Goal: Find specific page/section: Find specific page/section

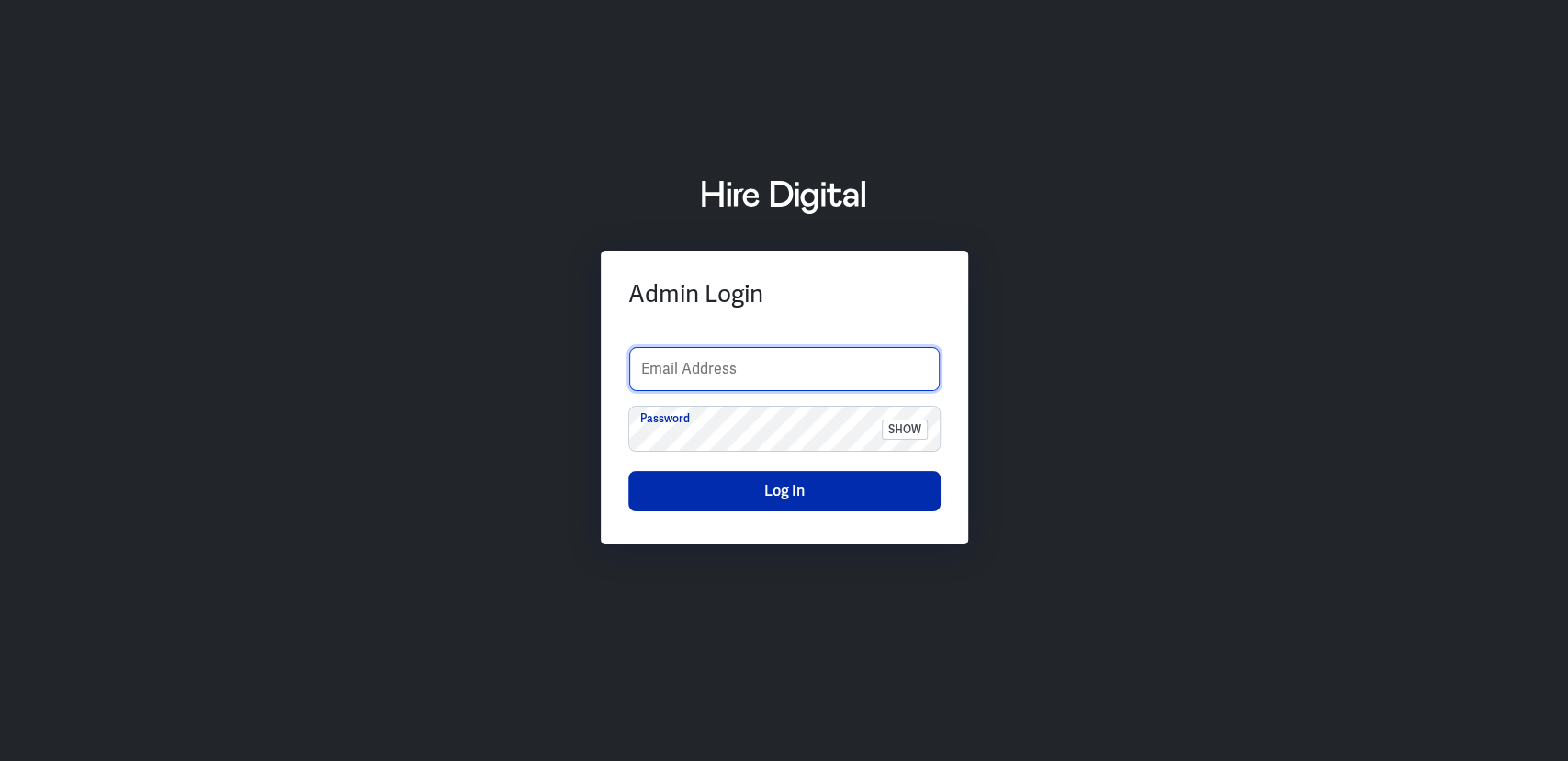
type input "[PERSON_NAME][EMAIL_ADDRESS][PERSON_NAME][DOMAIN_NAME]"
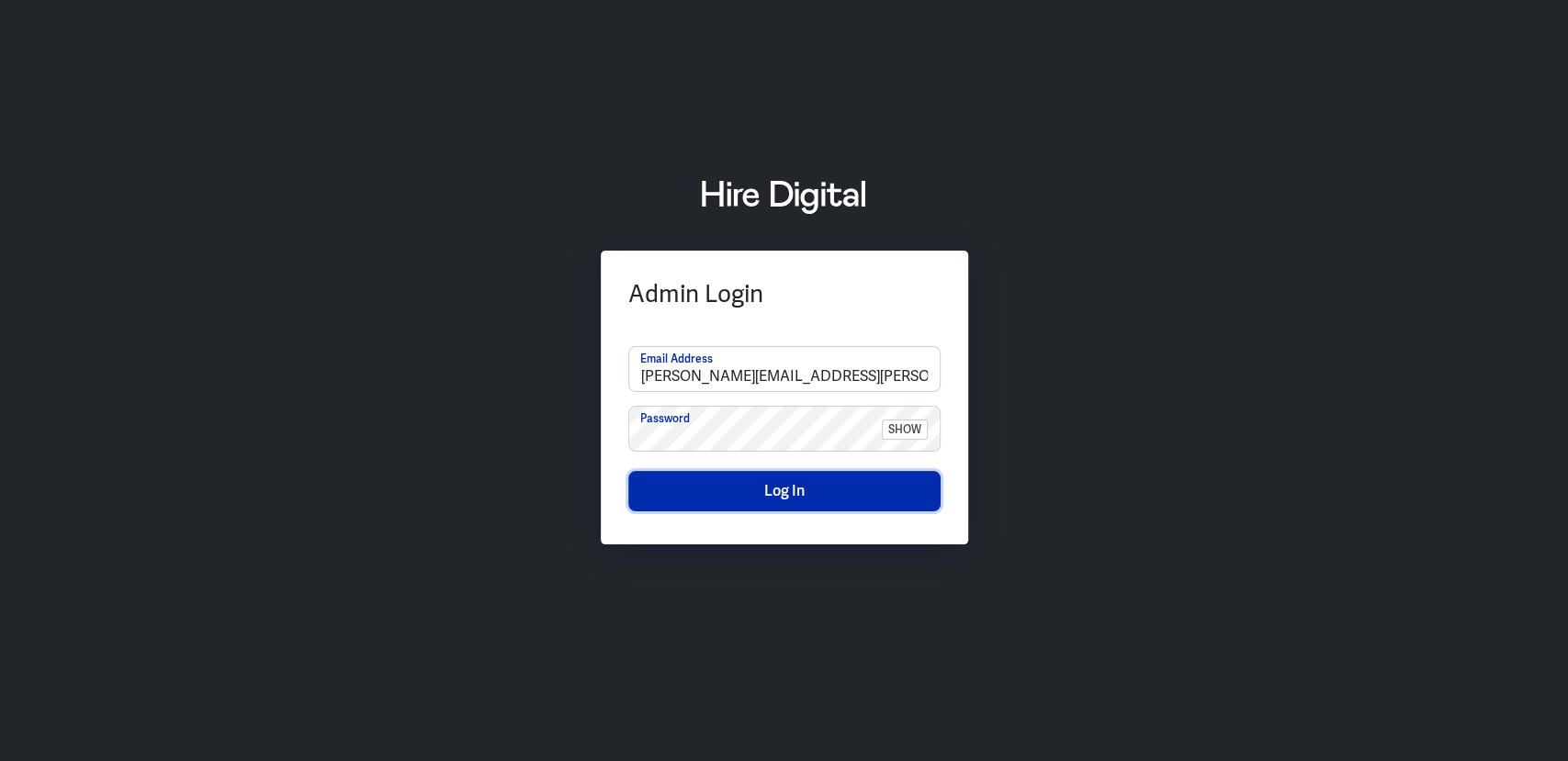
click at [737, 486] on button "Log In" at bounding box center [784, 491] width 312 height 40
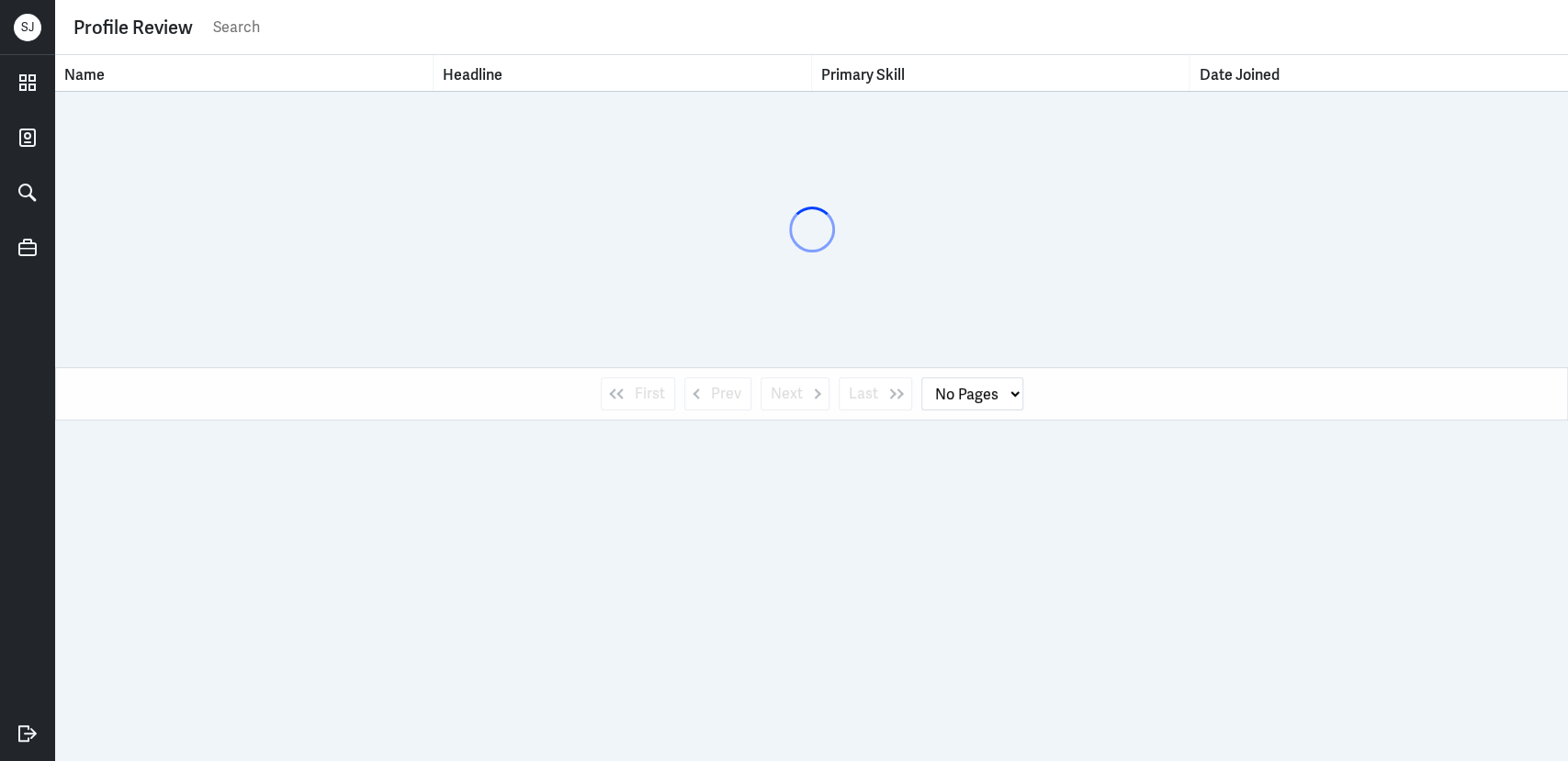
select select "1"
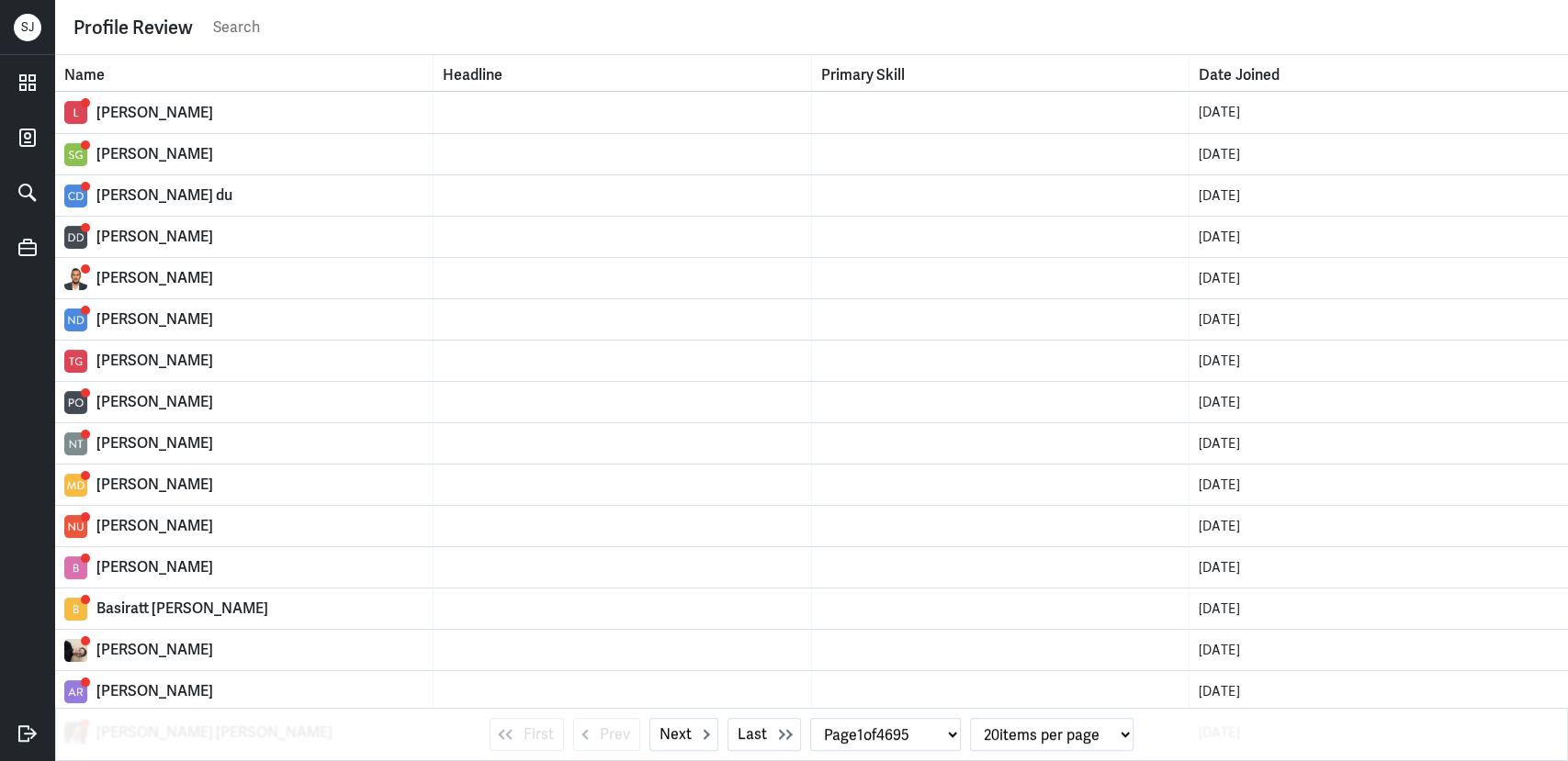
click at [213, 22] on input "text" at bounding box center [881, 28] width 1338 height 28
click at [26, 77] on icon at bounding box center [28, 83] width 15 height 15
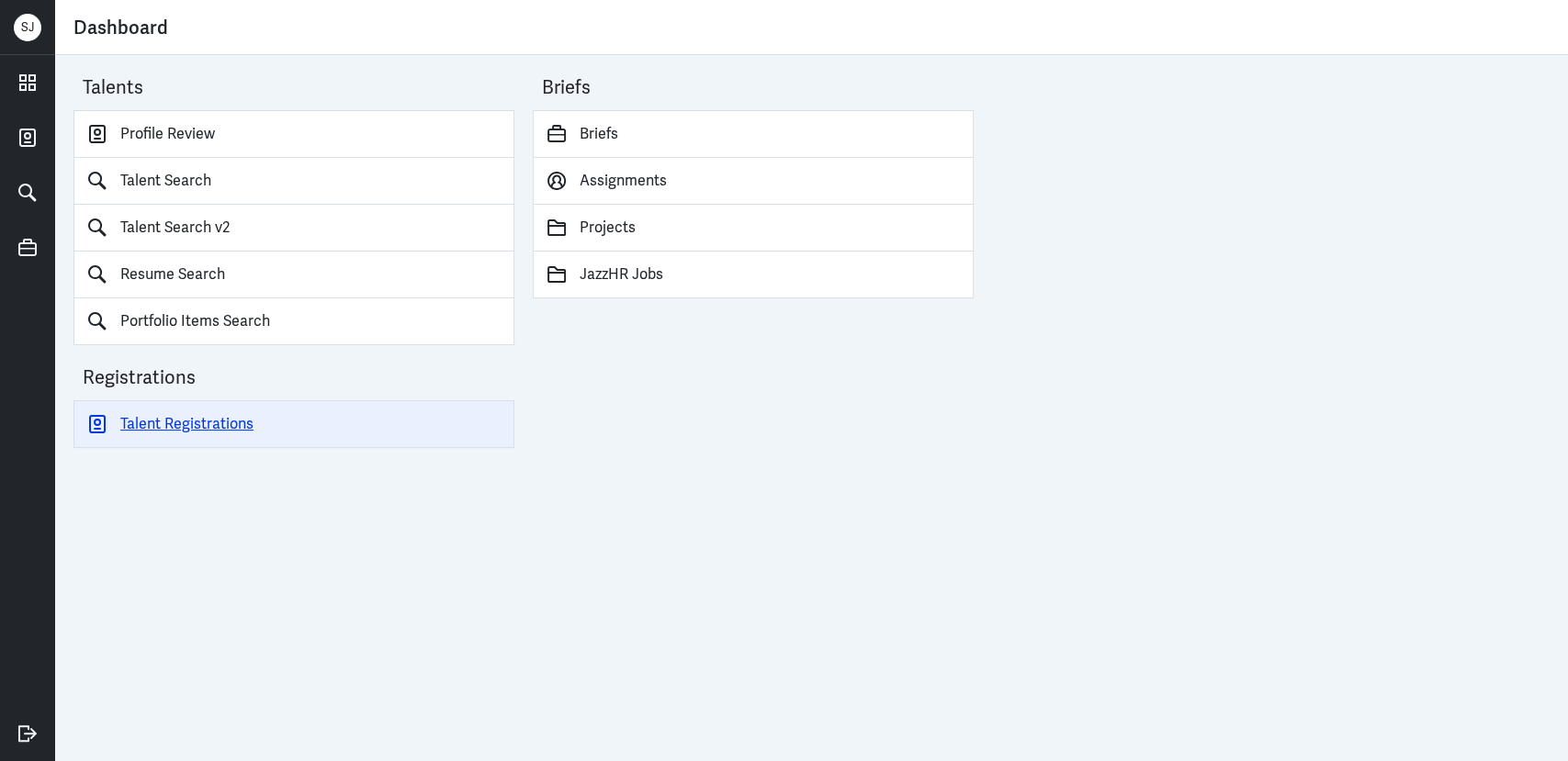
click at [235, 412] on link "Talent Registrations" at bounding box center [294, 424] width 441 height 48
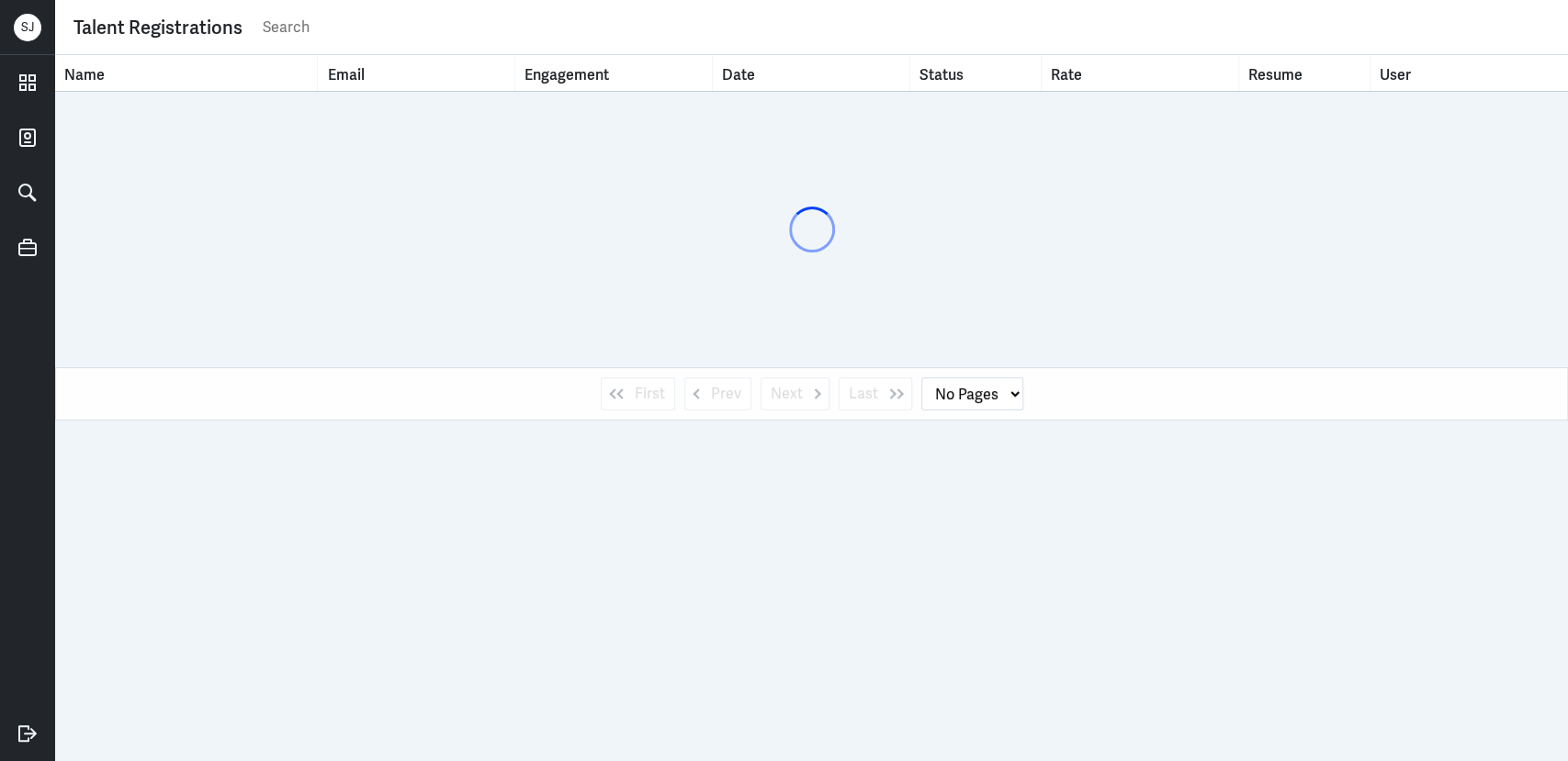
click at [280, 17] on input "text" at bounding box center [905, 28] width 1288 height 28
paste input "[EMAIL_ADDRESS][DOMAIN_NAME]"
type input "[EMAIL_ADDRESS][DOMAIN_NAME]"
select select "1"
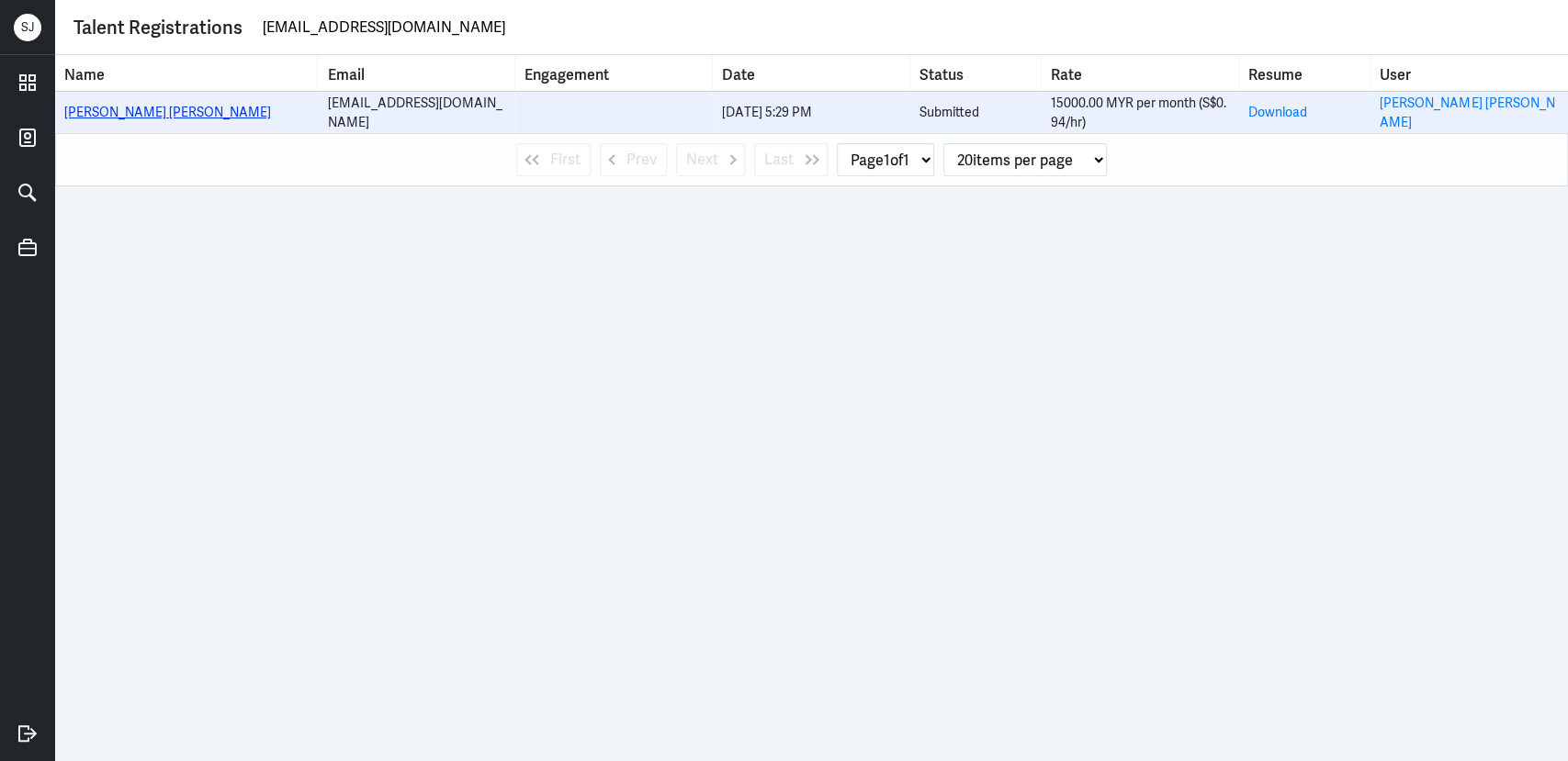
click at [105, 116] on link "[PERSON_NAME] [PERSON_NAME]" at bounding box center [167, 112] width 207 height 17
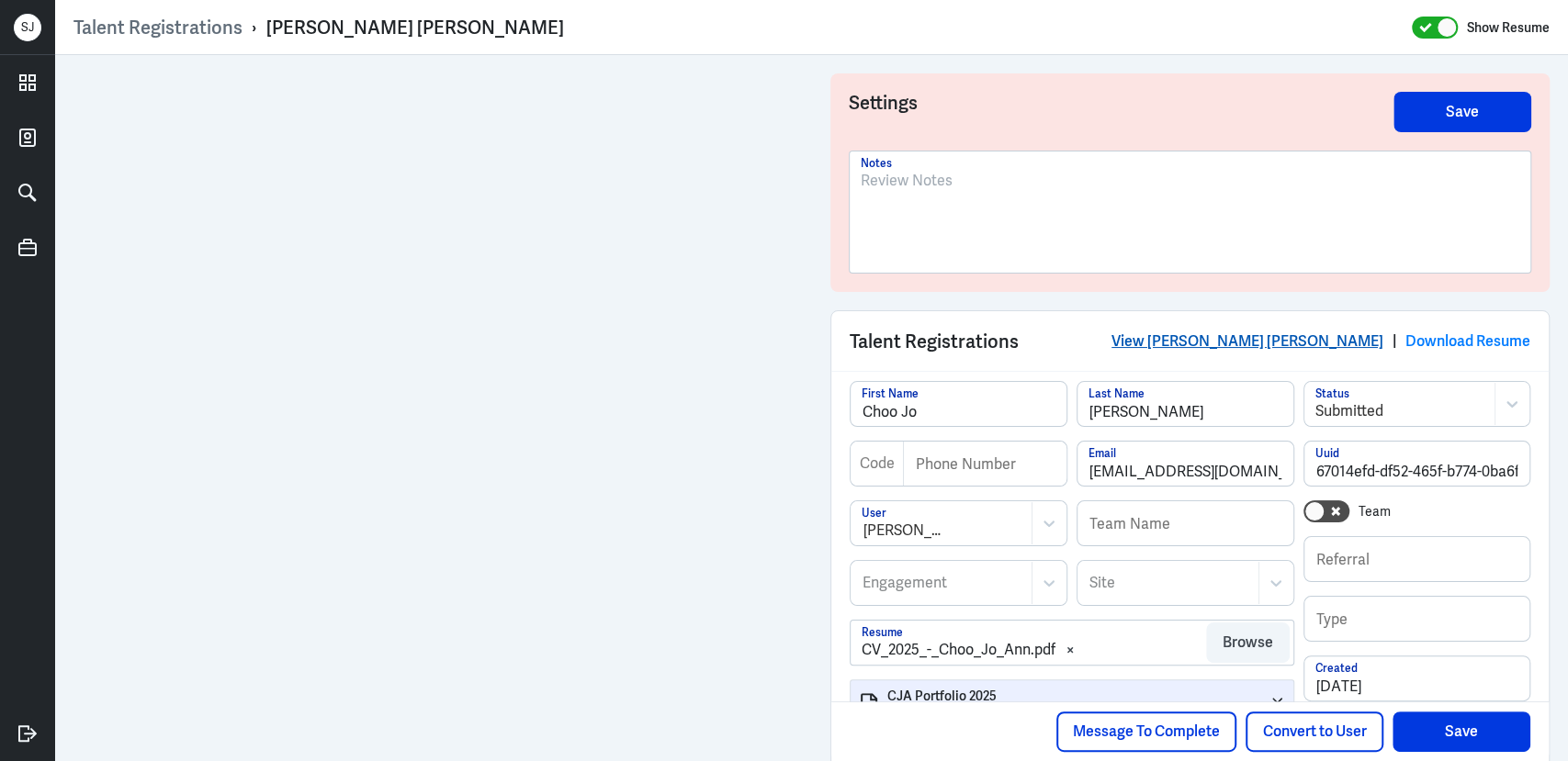
click at [1287, 338] on link "View [PERSON_NAME] [PERSON_NAME]" at bounding box center [1247, 340] width 271 height 19
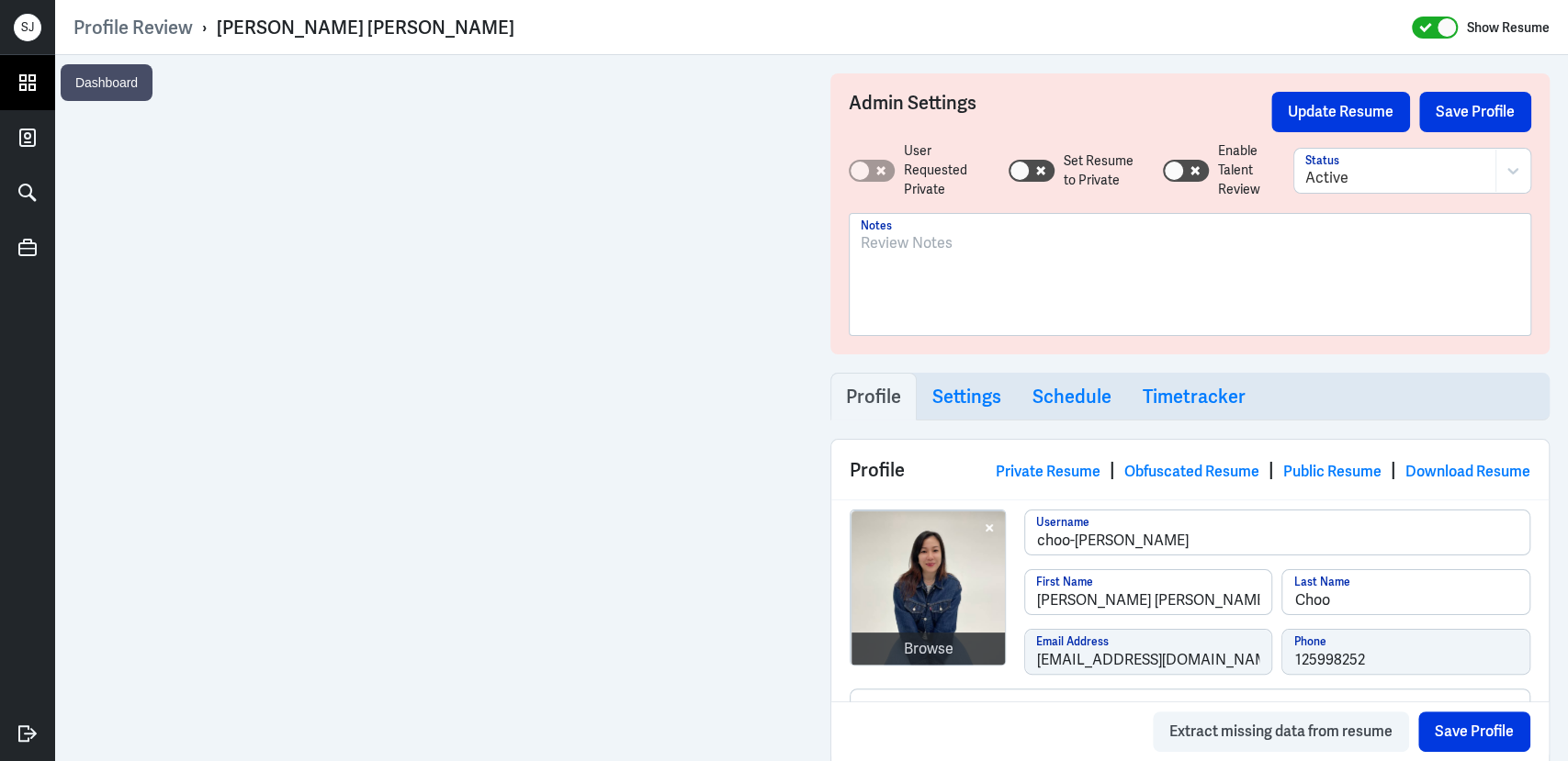
click at [37, 76] on icon at bounding box center [28, 83] width 28 height 28
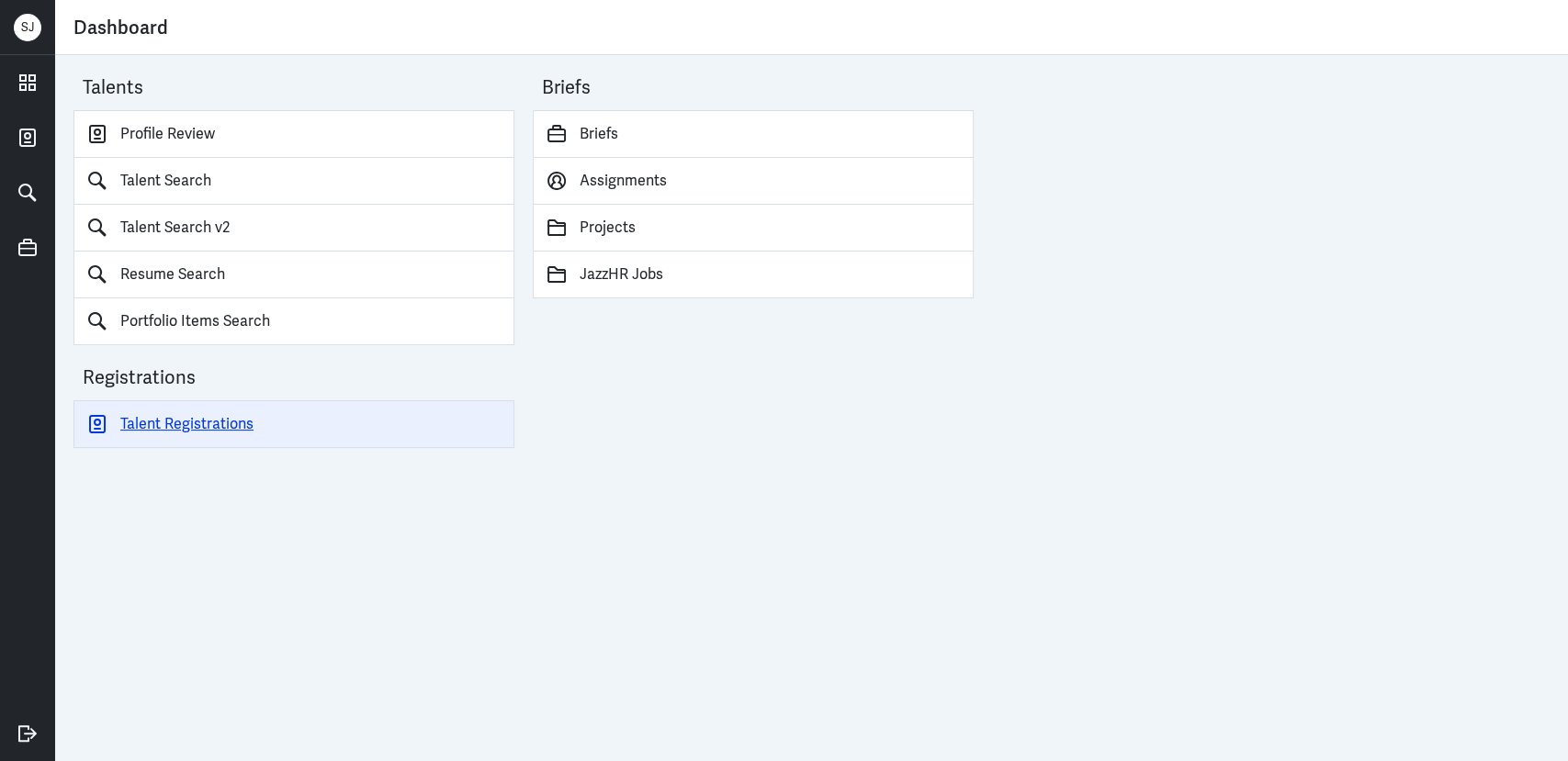
click at [219, 425] on link "Talent Registrations" at bounding box center [294, 424] width 441 height 48
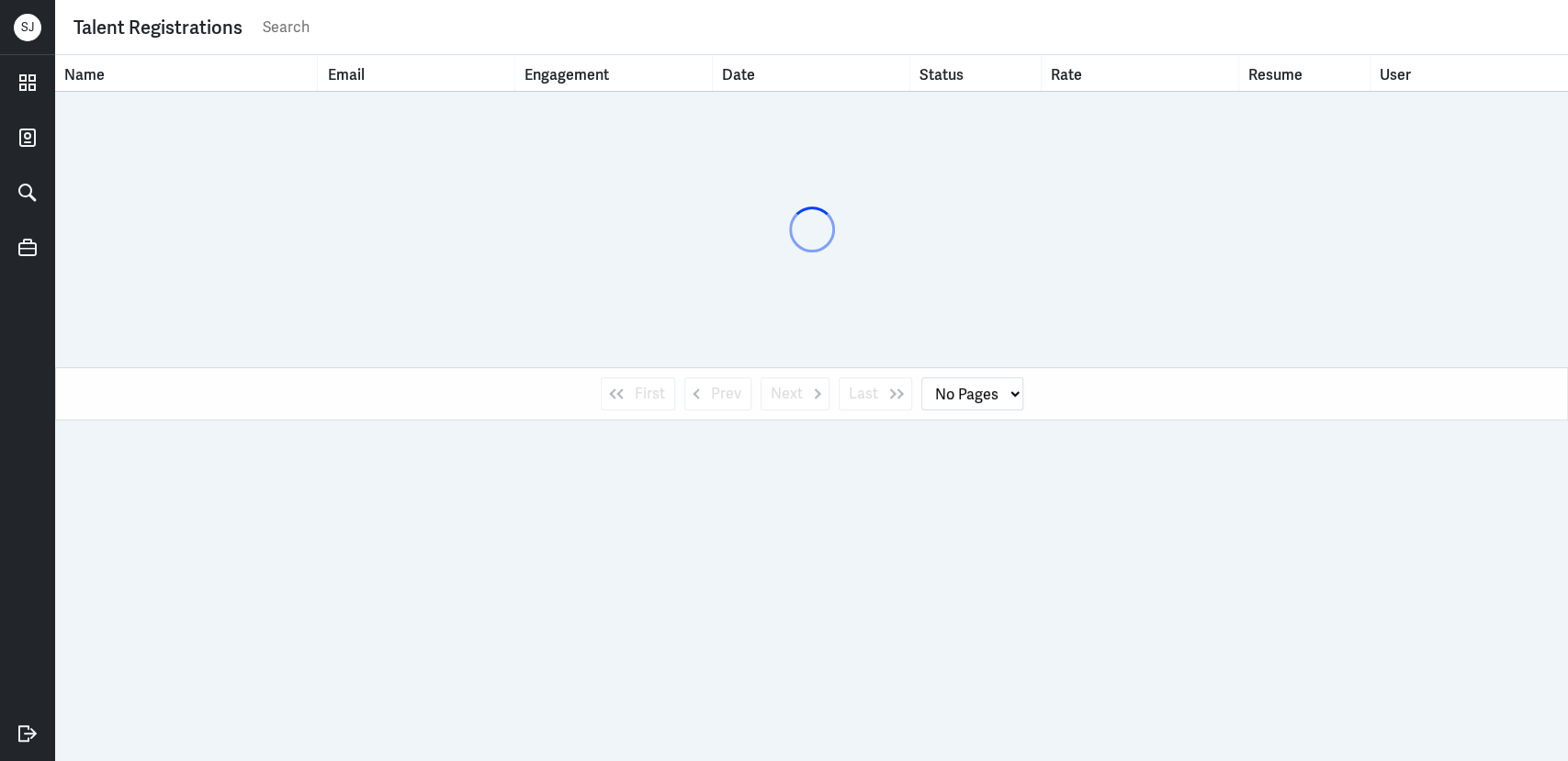
click at [299, 5] on div "Talent Registrations" at bounding box center [812, 28] width 1513 height 55
click at [294, 29] on input "text" at bounding box center [905, 28] width 1288 height 28
paste input "[EMAIL_ADDRESS][DOMAIN_NAME]"
type input "[EMAIL_ADDRESS][DOMAIN_NAME]"
select select "1"
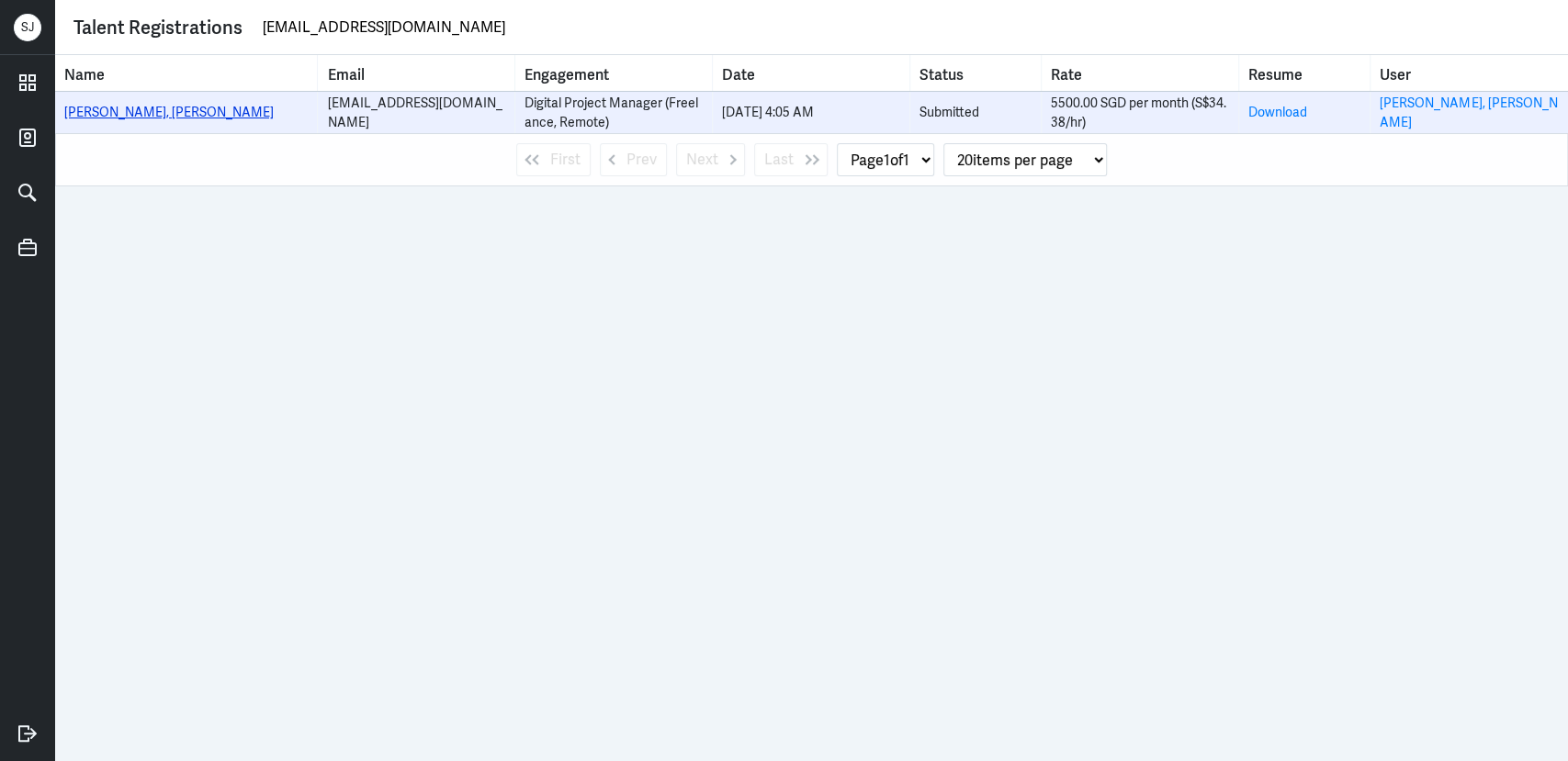
type input "[EMAIL_ADDRESS][DOMAIN_NAME]"
click at [149, 117] on link "[PERSON_NAME], [PERSON_NAME]" at bounding box center [169, 112] width 210 height 17
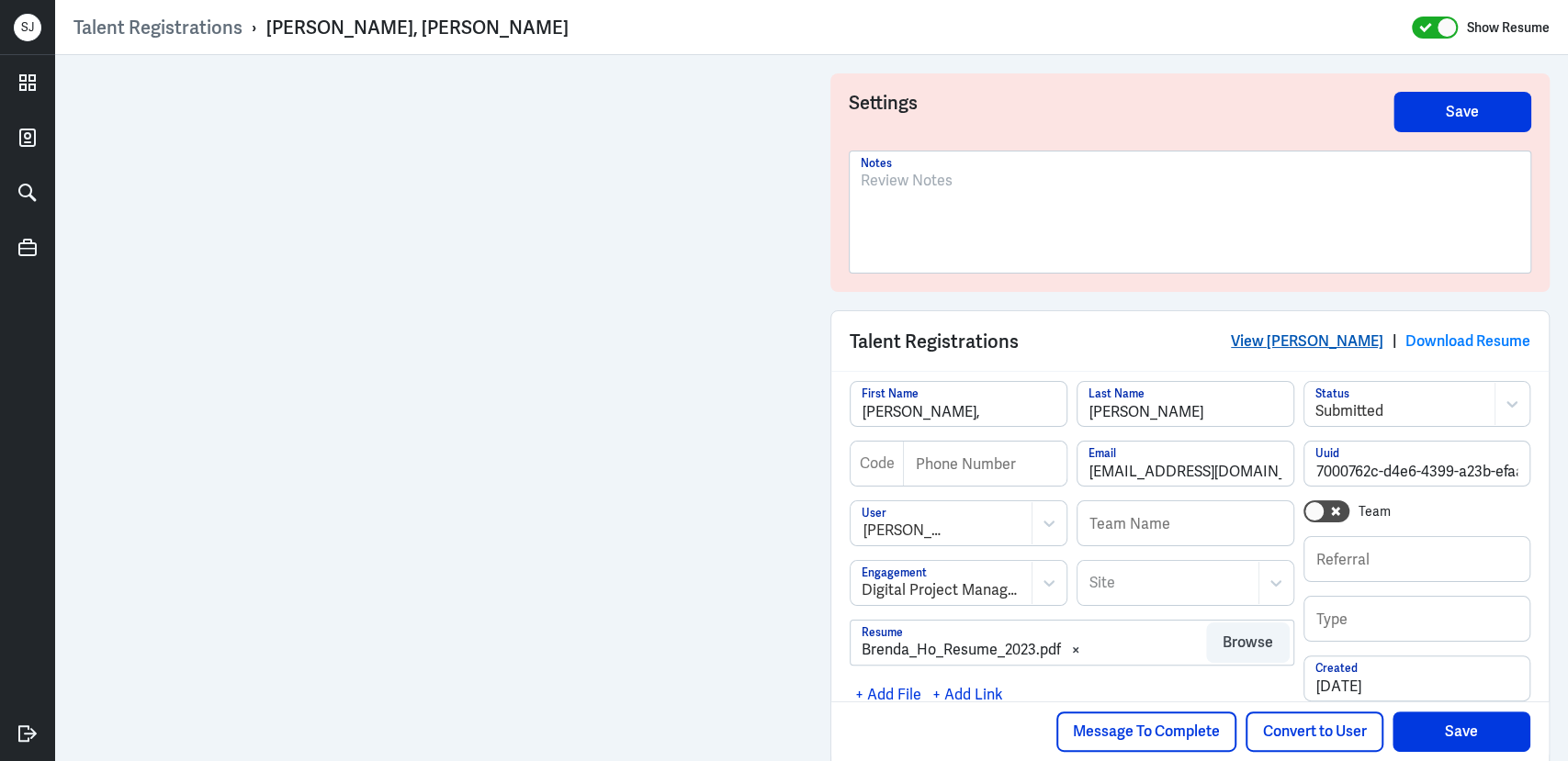
click at [1275, 346] on link "View [PERSON_NAME]" at bounding box center [1307, 340] width 153 height 19
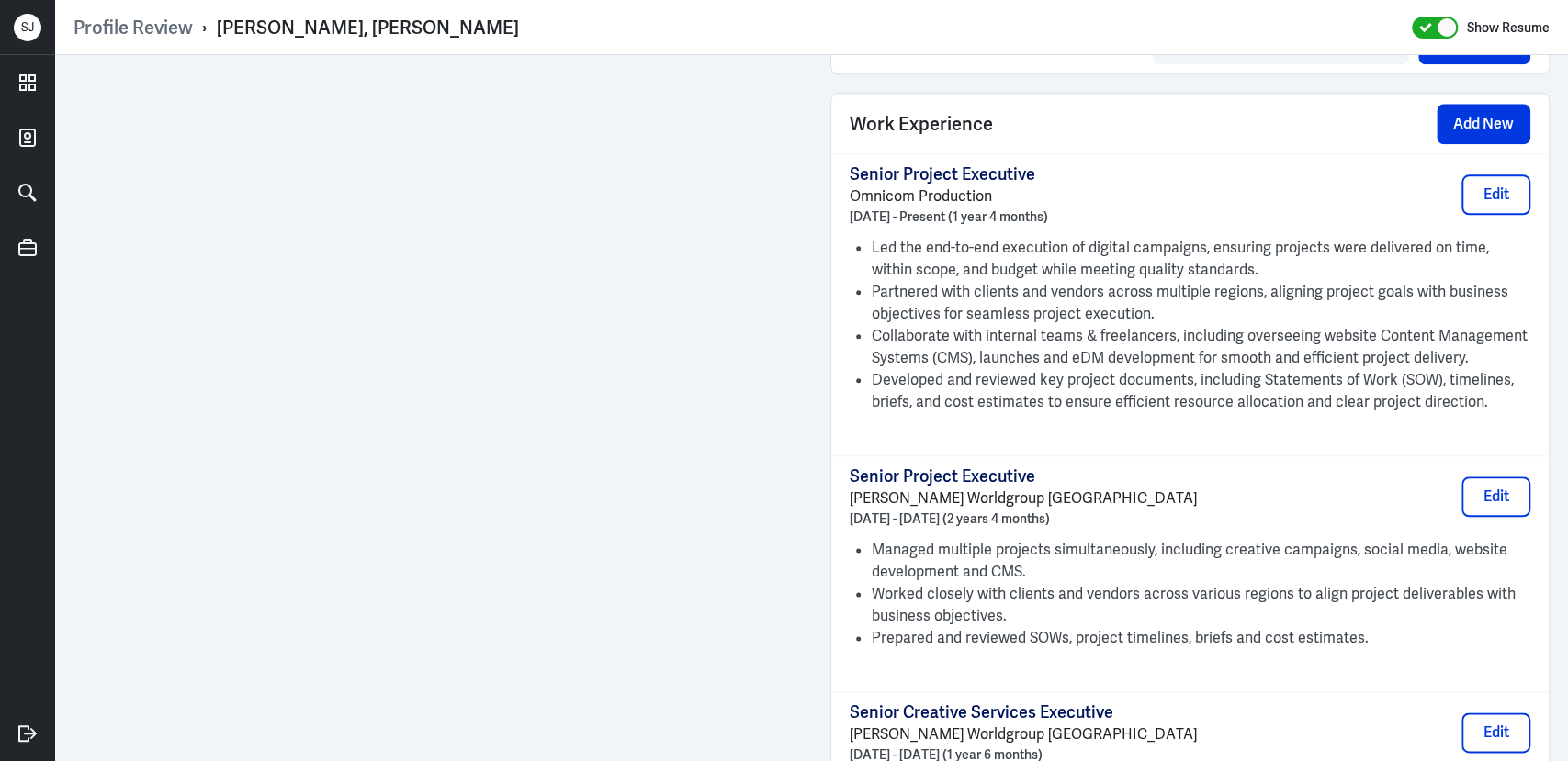
scroll to position [1038, 0]
